Goal: Navigation & Orientation: Find specific page/section

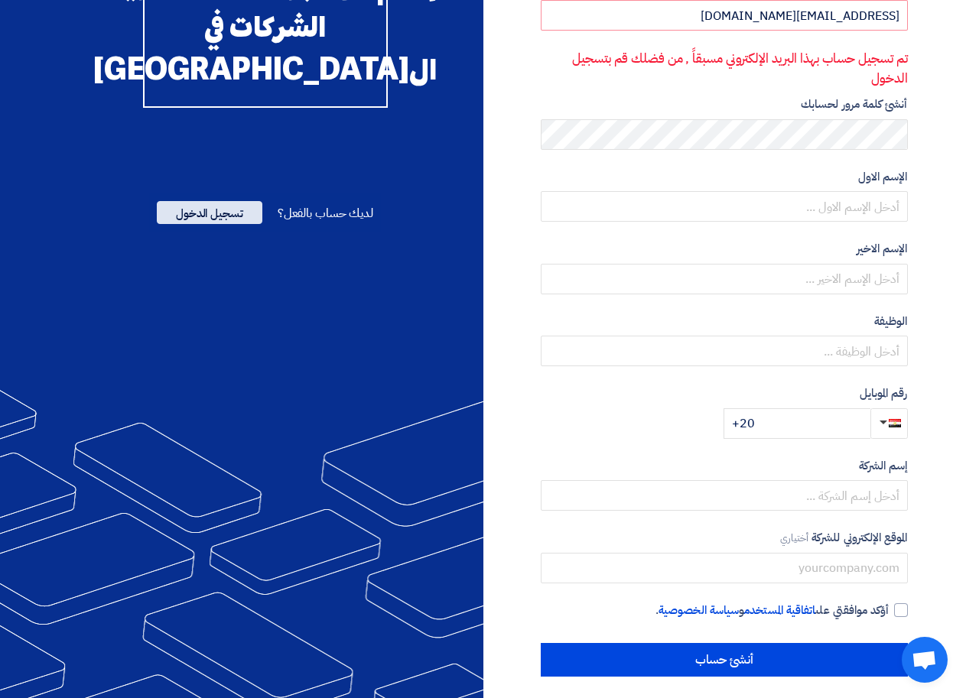
click at [233, 224] on span "تسجيل الدخول" at bounding box center [210, 212] width 106 height 23
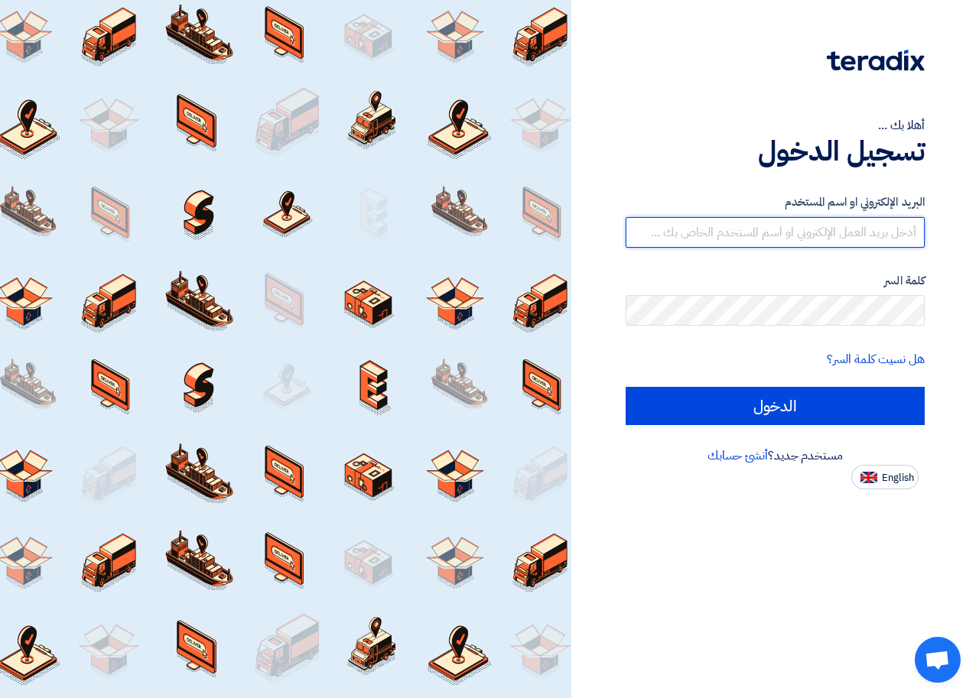
type input "[EMAIL_ADDRESS][DOMAIN_NAME]"
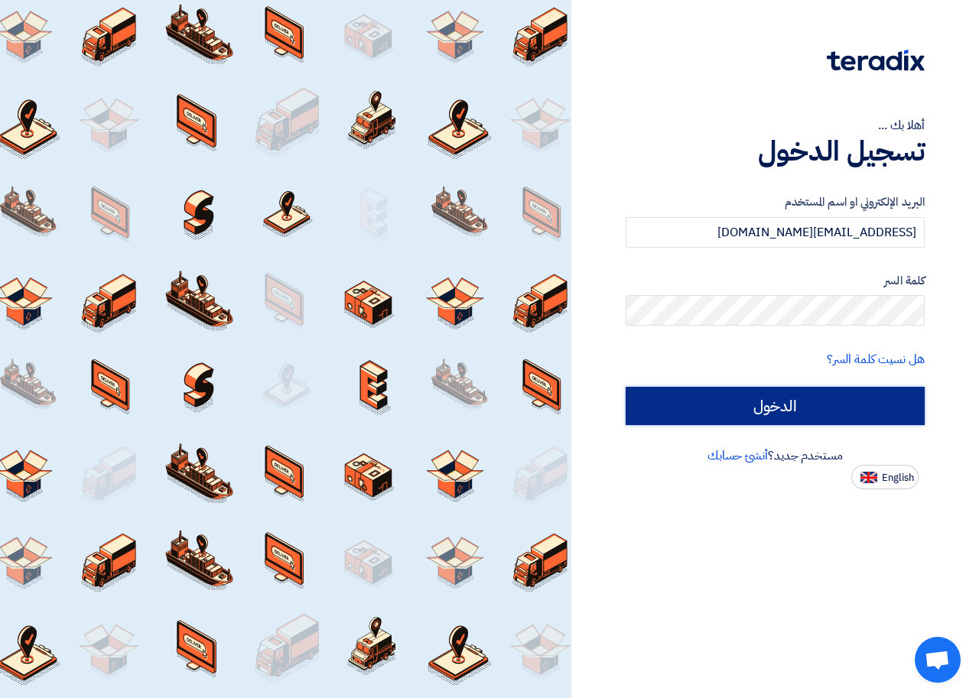
click at [746, 392] on input "الدخول" at bounding box center [775, 406] width 299 height 38
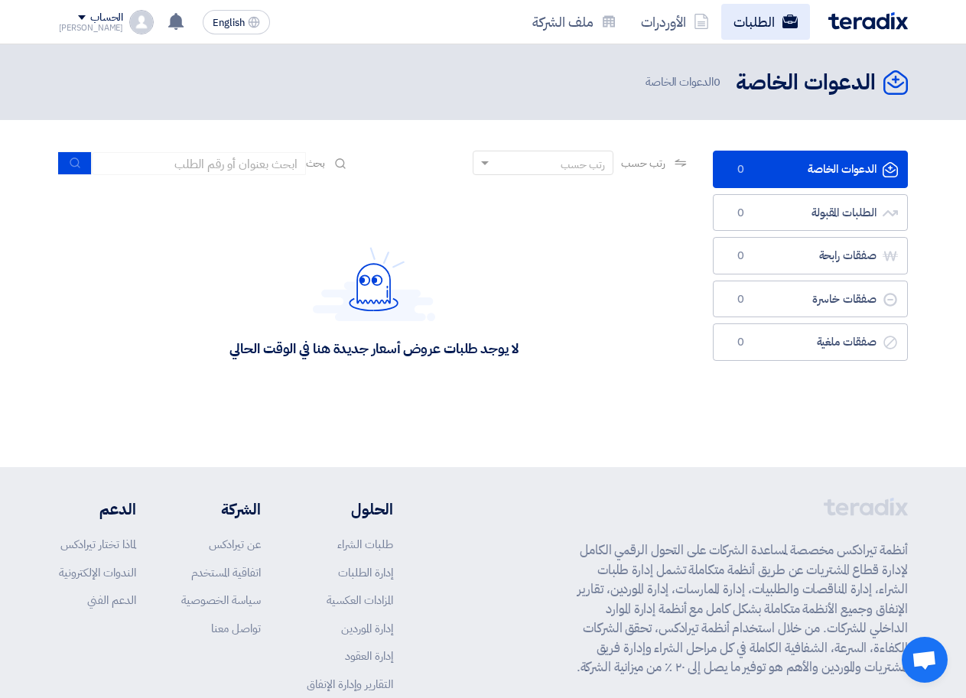
click at [752, 24] on link "الطلبات" at bounding box center [765, 22] width 89 height 36
click at [649, 21] on link "الأوردرات" at bounding box center [675, 22] width 93 height 36
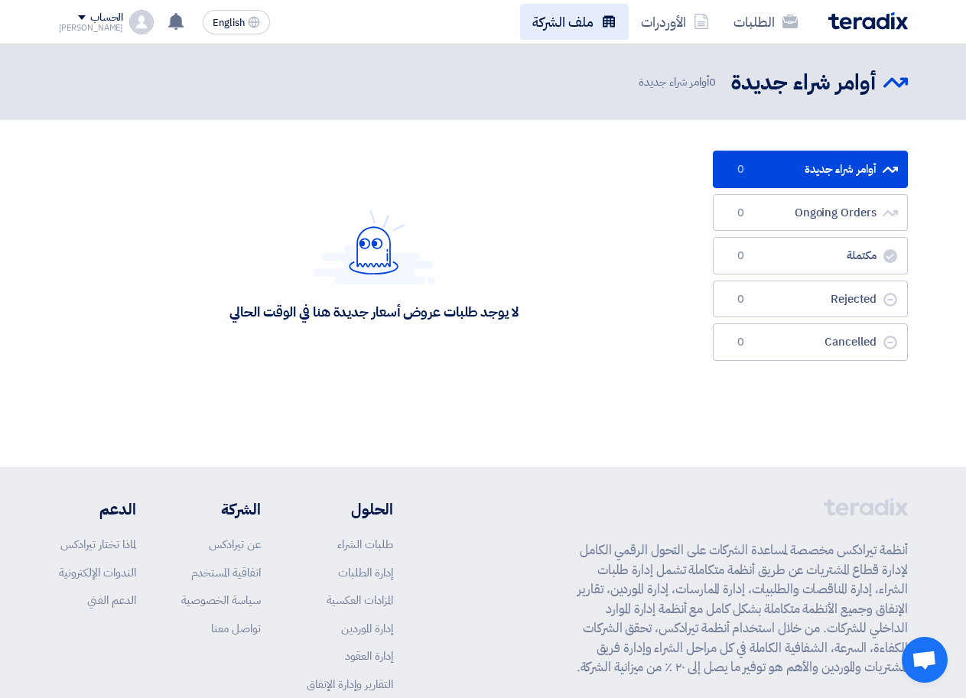
click at [568, 27] on link "ملف الشركة" at bounding box center [574, 22] width 109 height 36
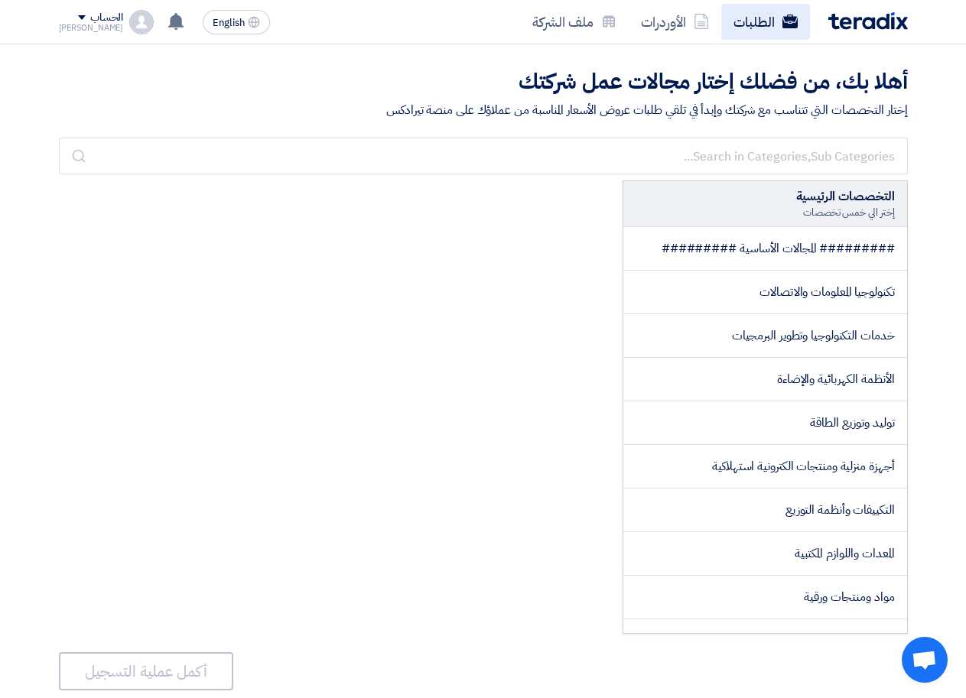
click at [746, 23] on link "الطلبات" at bounding box center [765, 22] width 89 height 36
